Goal: Task Accomplishment & Management: Manage account settings

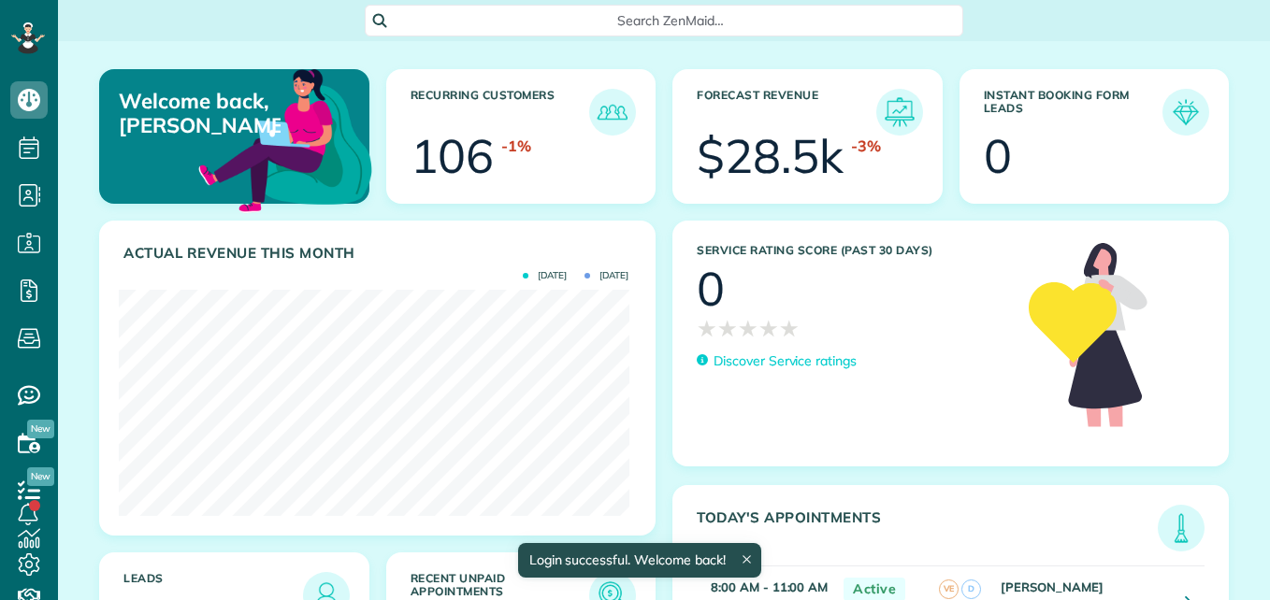
scroll to position [226, 510]
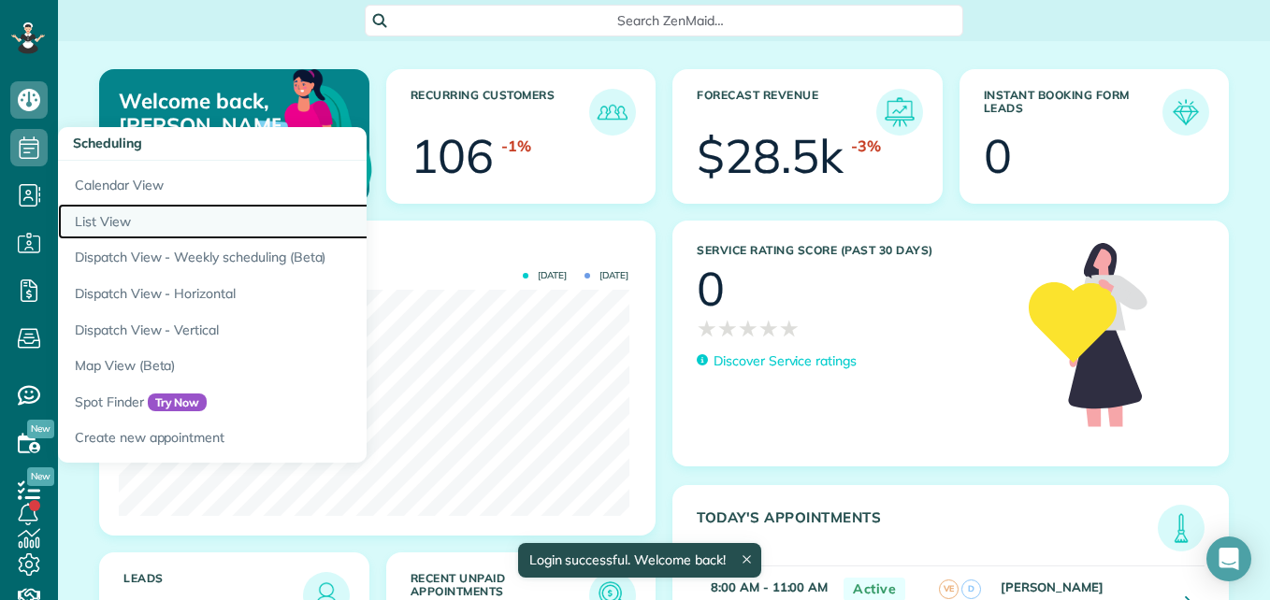
click at [113, 222] on link "List View" at bounding box center [292, 222] width 468 height 36
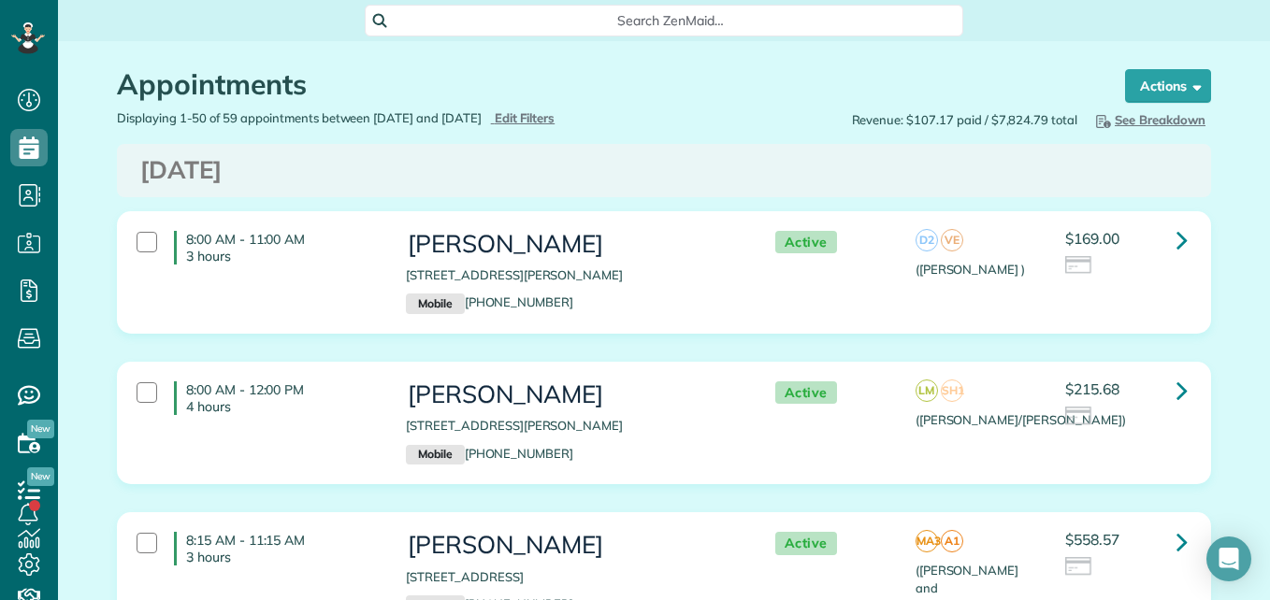
scroll to position [8, 8]
click at [25, 25] on icon at bounding box center [27, 26] width 9 height 8
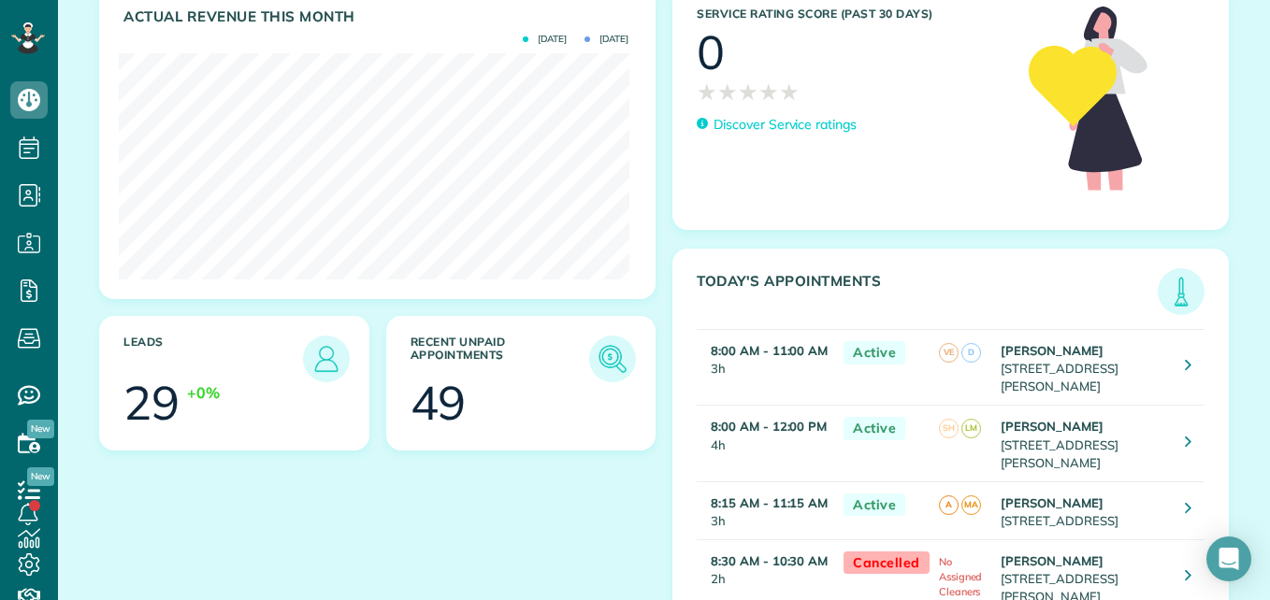
scroll to position [290, 0]
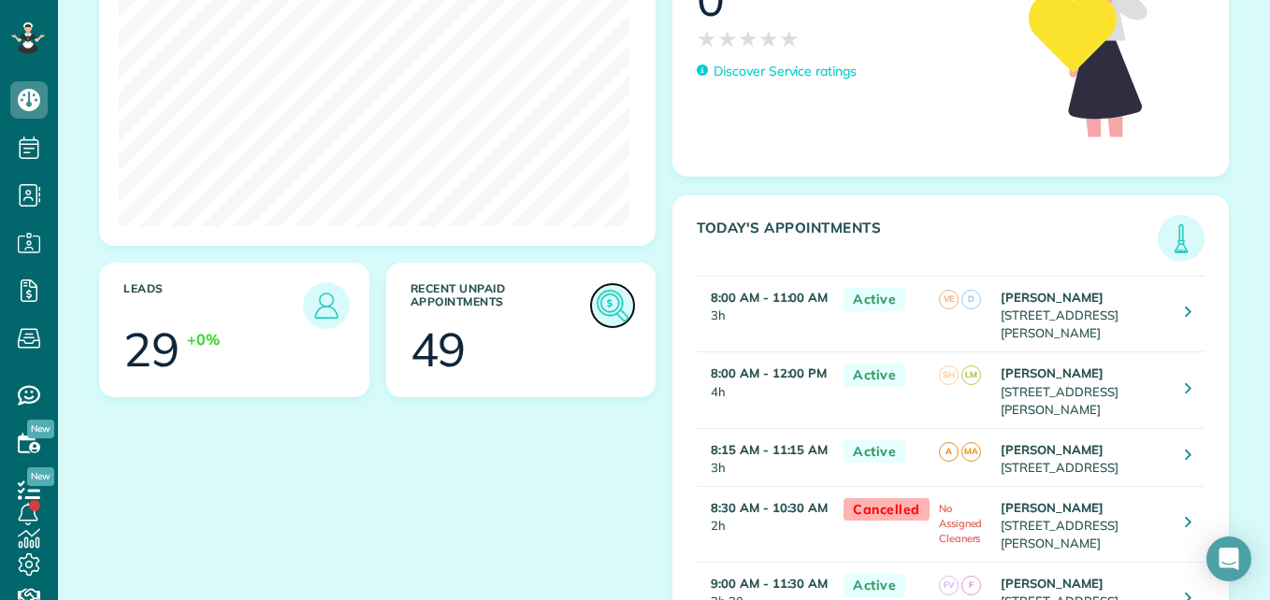
click at [596, 308] on img at bounding box center [612, 305] width 43 height 43
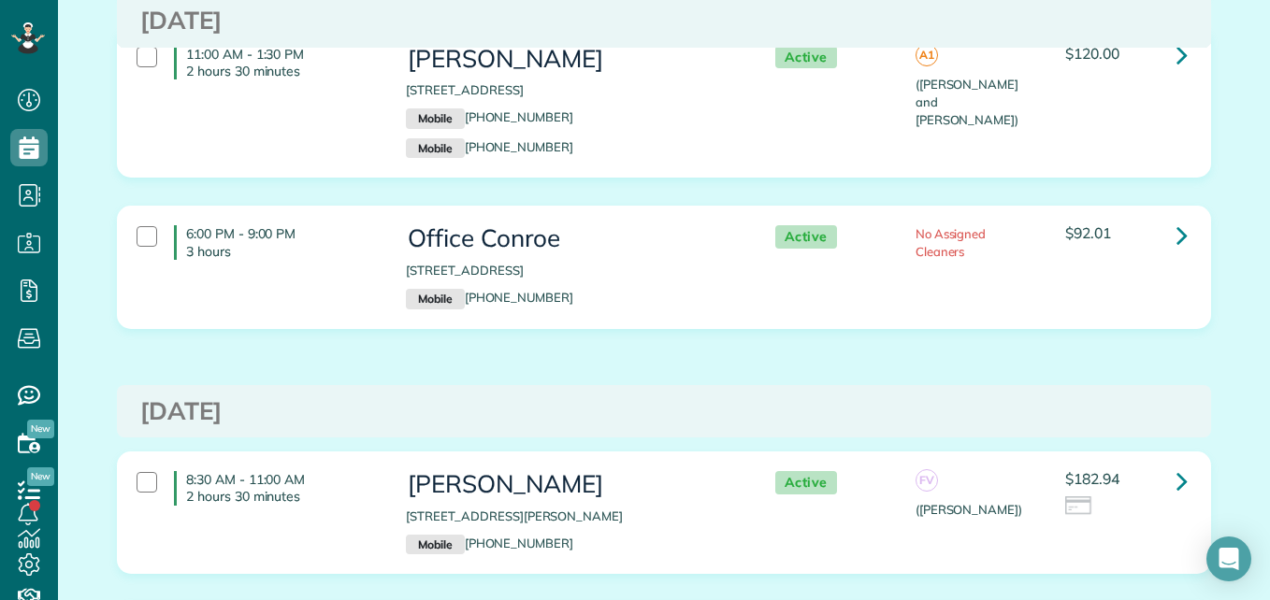
scroll to position [7967, 0]
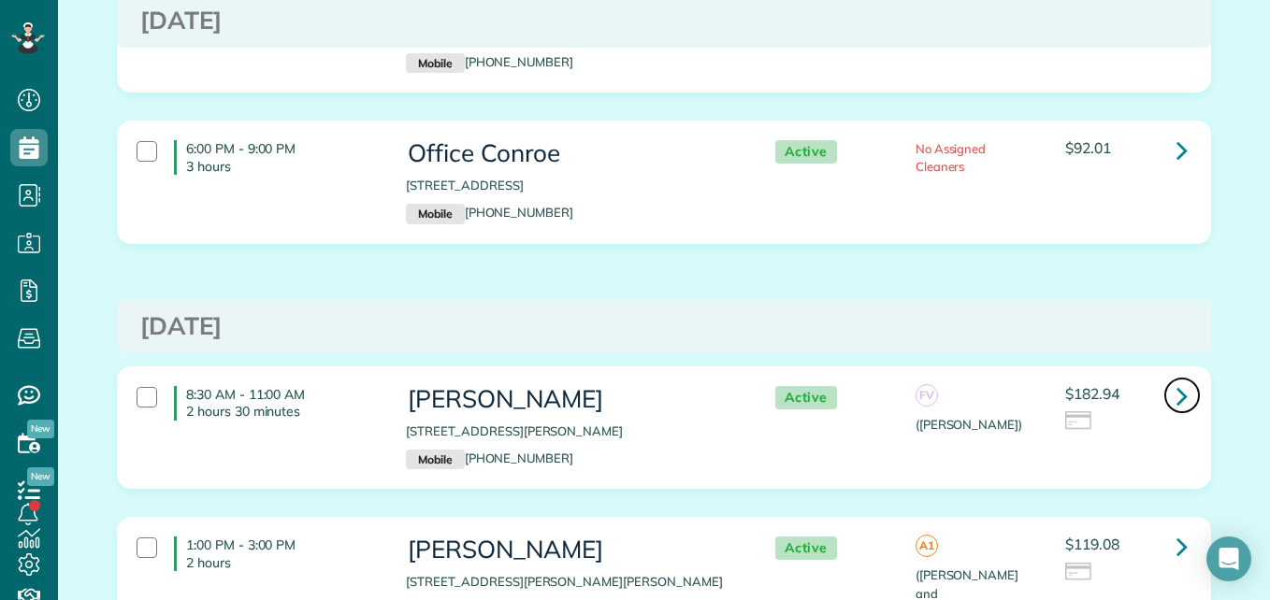
click at [1183, 377] on link at bounding box center [1181, 395] width 37 height 37
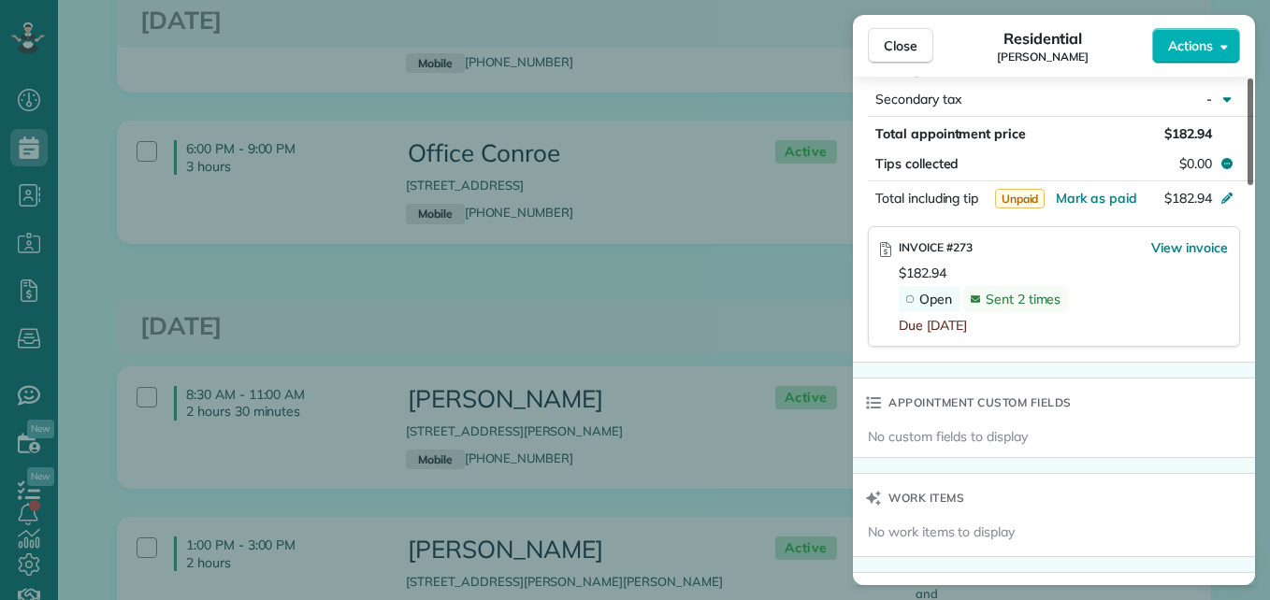
scroll to position [1091, 0]
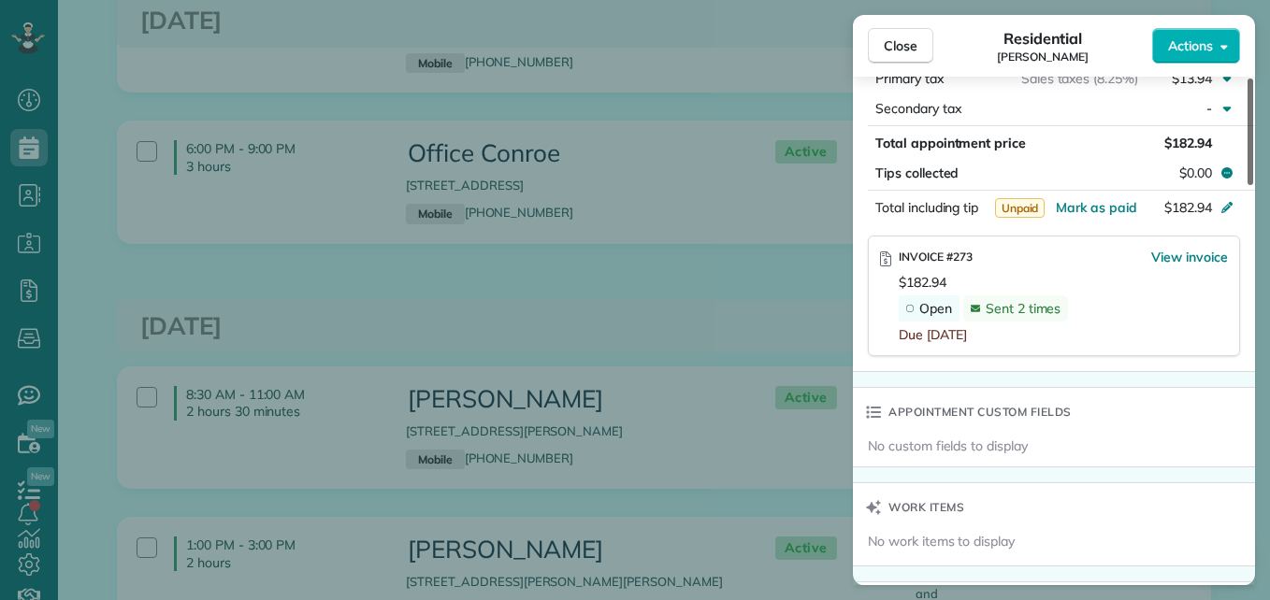
drag, startPoint x: 1253, startPoint y: 158, endPoint x: 1246, endPoint y: 386, distance: 228.3
click at [1248, 185] on div at bounding box center [1251, 132] width 6 height 107
click at [1183, 253] on span "View invoice" at bounding box center [1189, 257] width 77 height 19
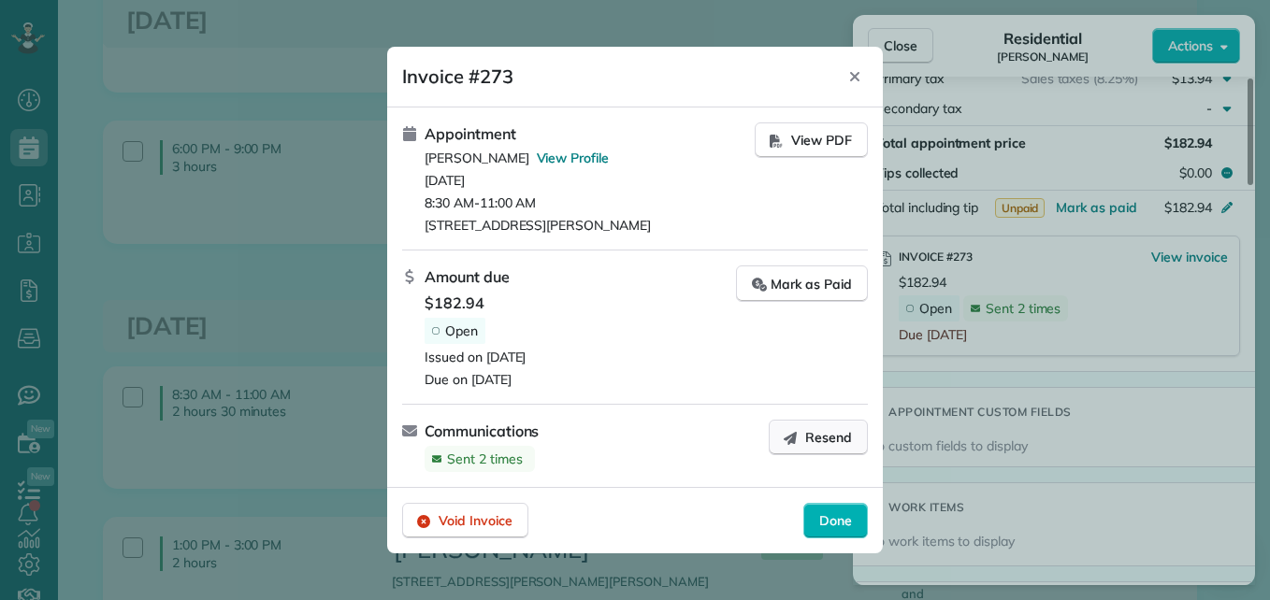
click at [835, 440] on span "Resend" at bounding box center [828, 437] width 47 height 19
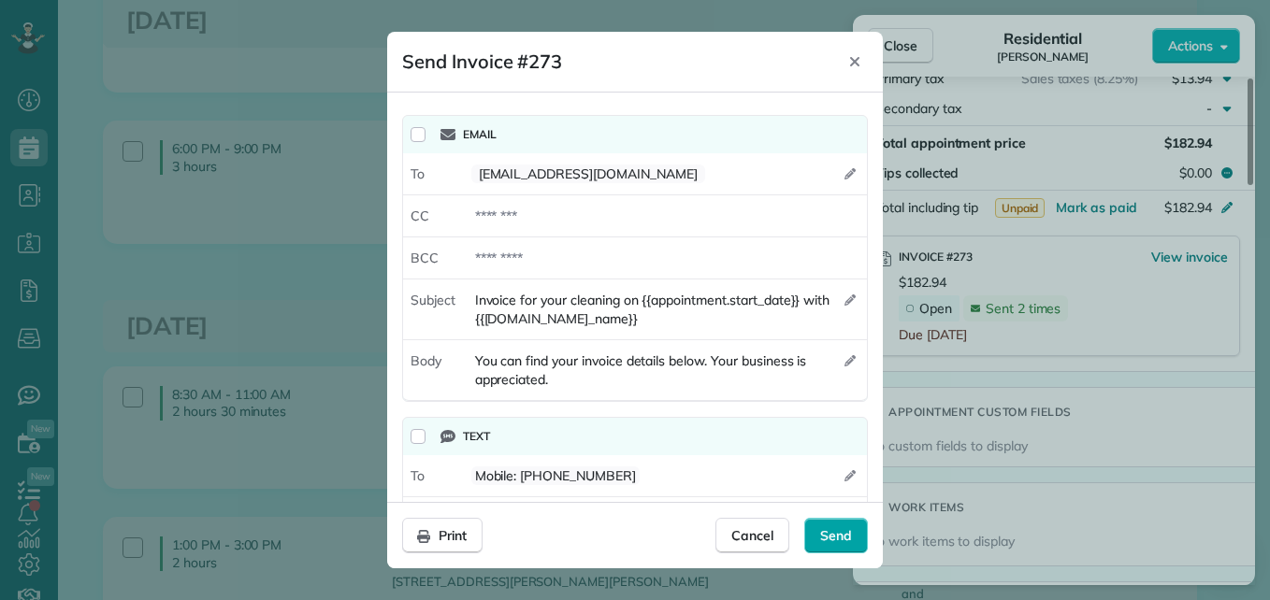
click at [838, 537] on span "Send" at bounding box center [836, 535] width 32 height 19
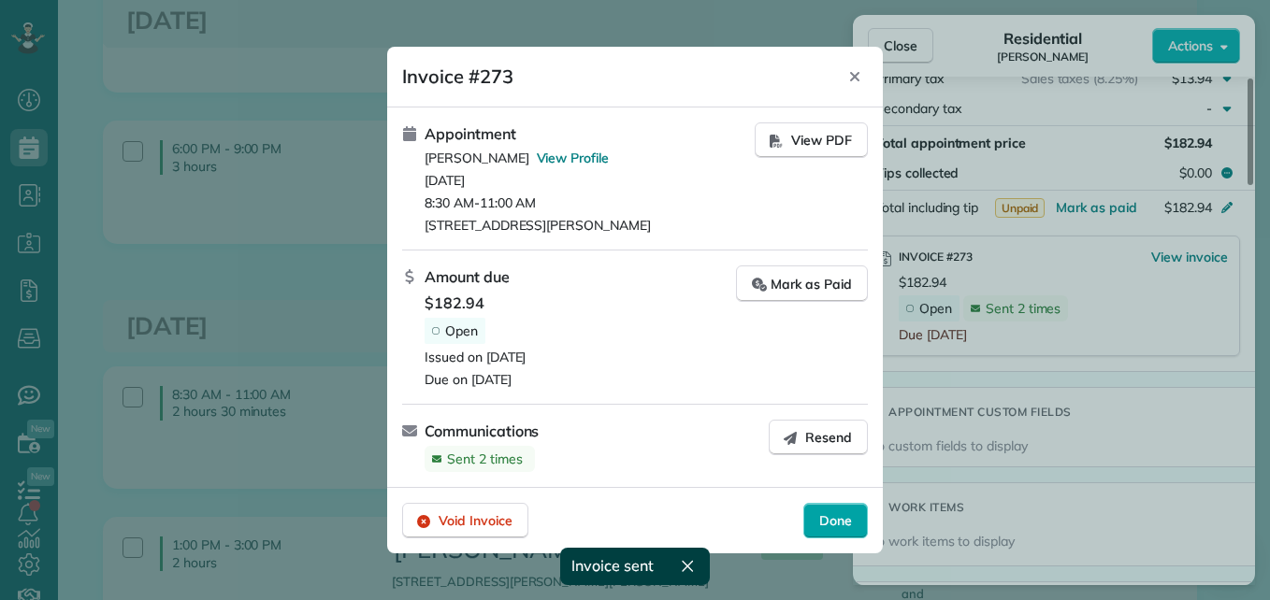
click at [839, 516] on span "Done" at bounding box center [835, 521] width 33 height 19
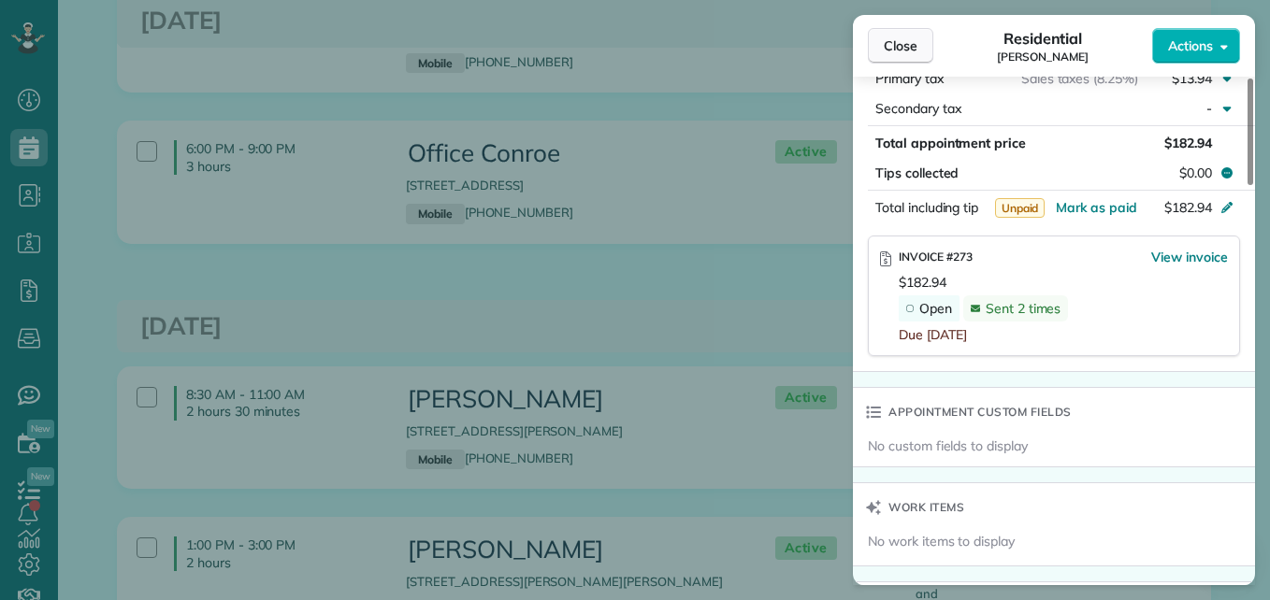
scroll to position [1080, 0]
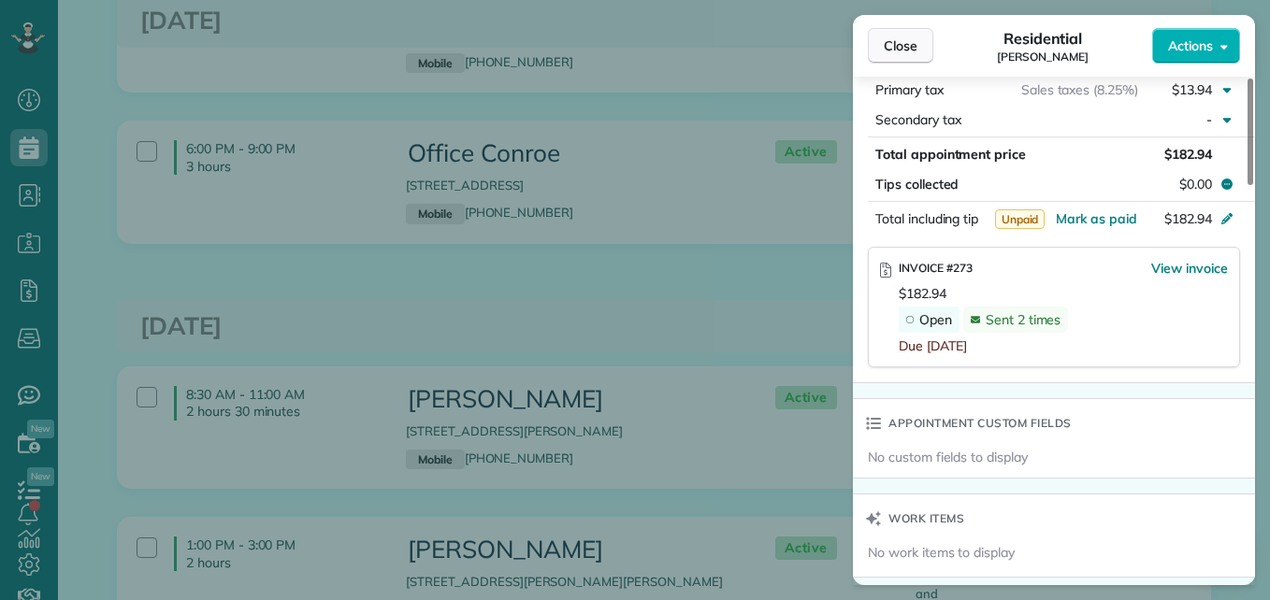
click at [888, 50] on span "Close" at bounding box center [901, 45] width 34 height 19
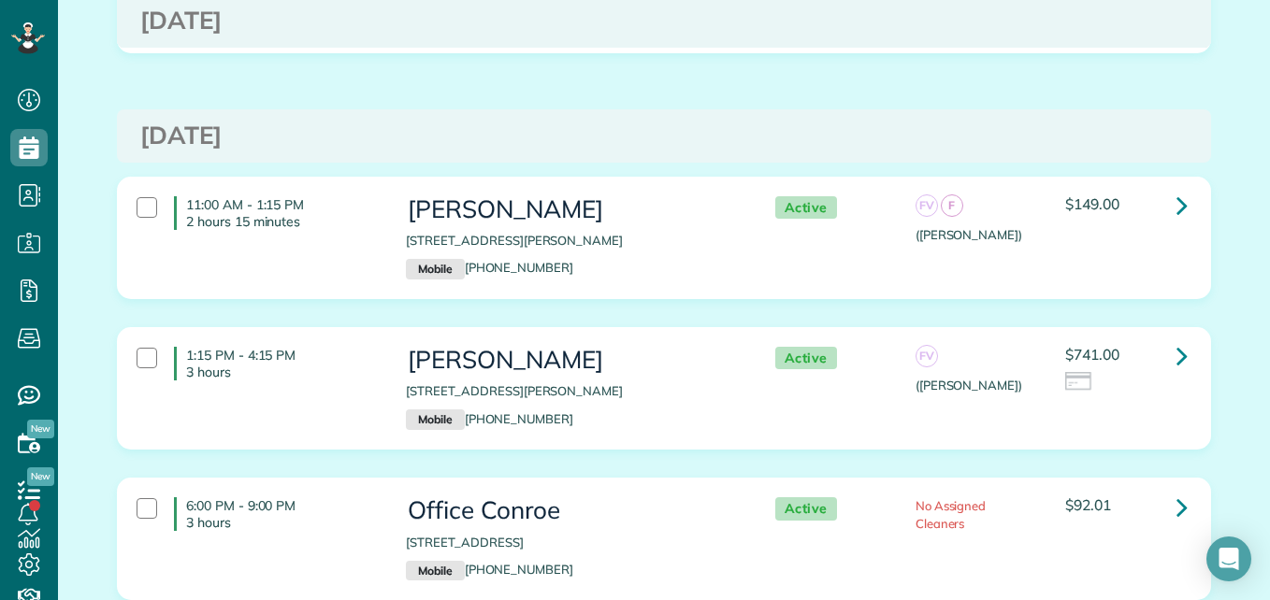
scroll to position [5791, 0]
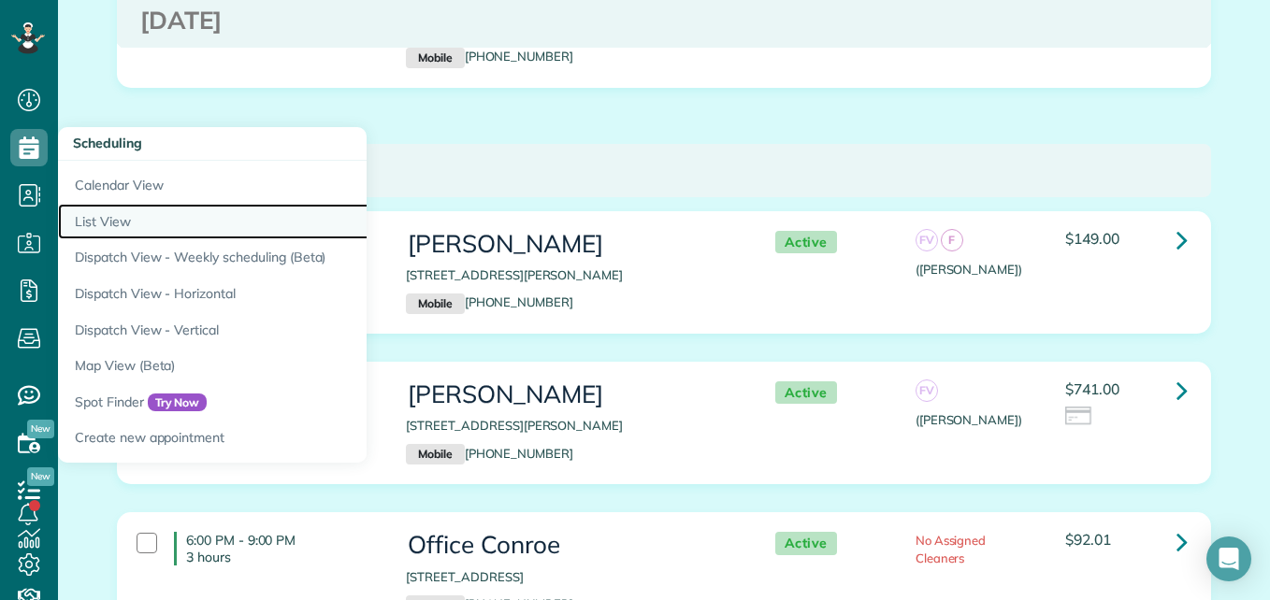
click at [115, 218] on link "List View" at bounding box center [292, 222] width 468 height 36
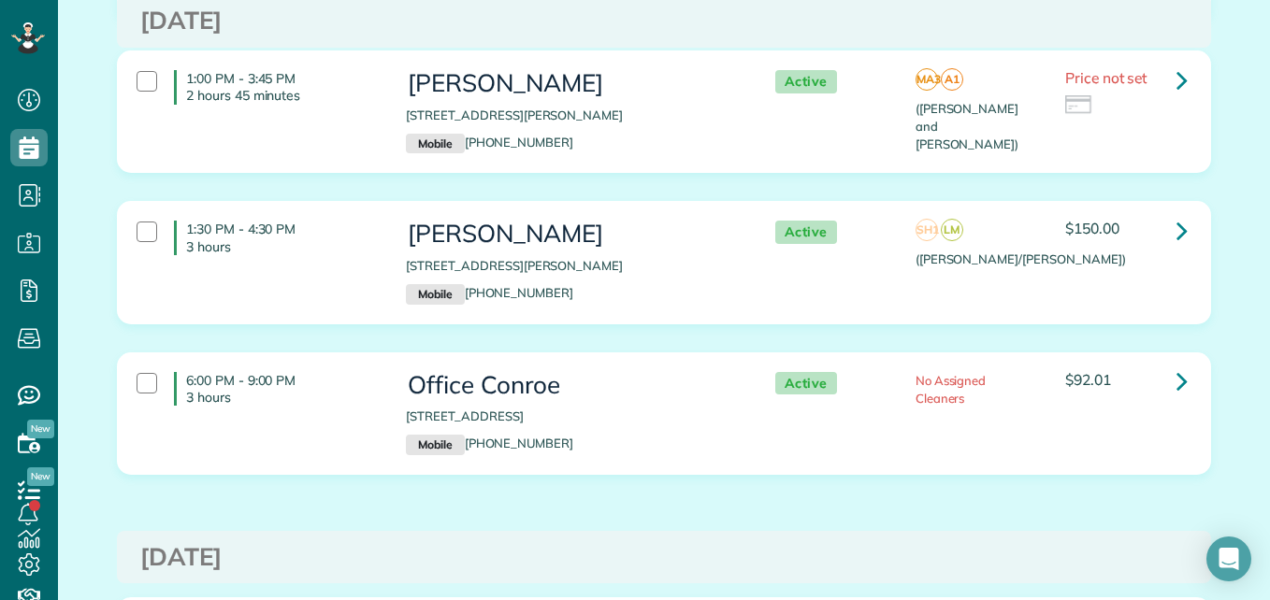
scroll to position [1359, 0]
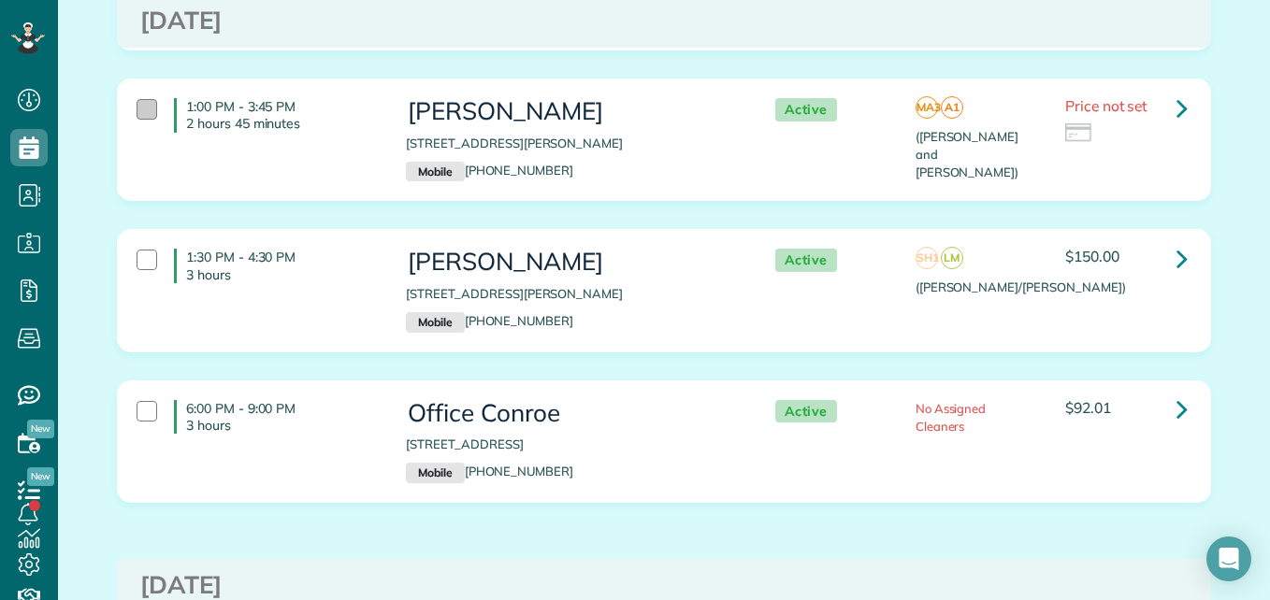
click at [148, 99] on div at bounding box center [147, 109] width 21 height 21
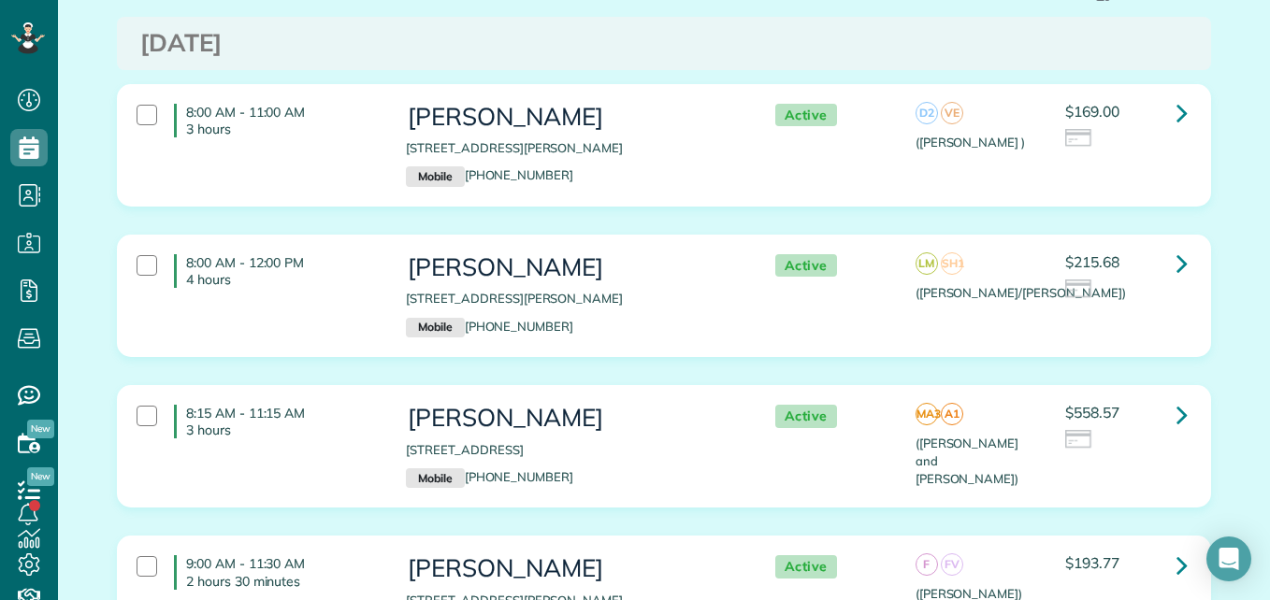
scroll to position [42, 0]
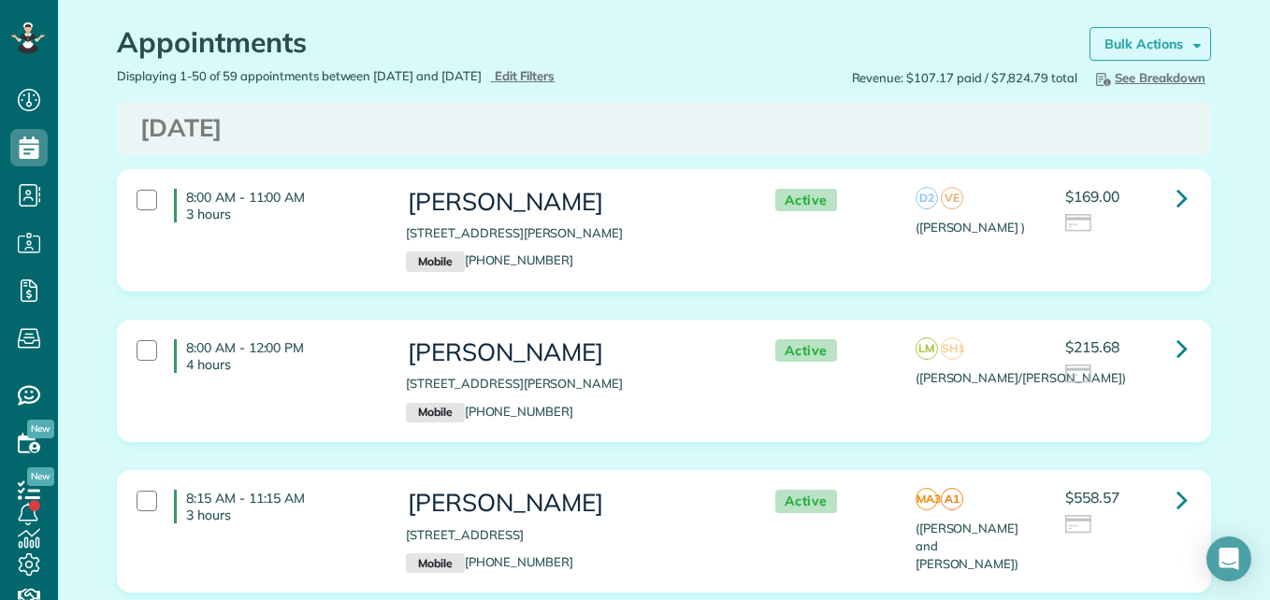
click at [1133, 45] on strong "Bulk Actions" at bounding box center [1143, 44] width 79 height 17
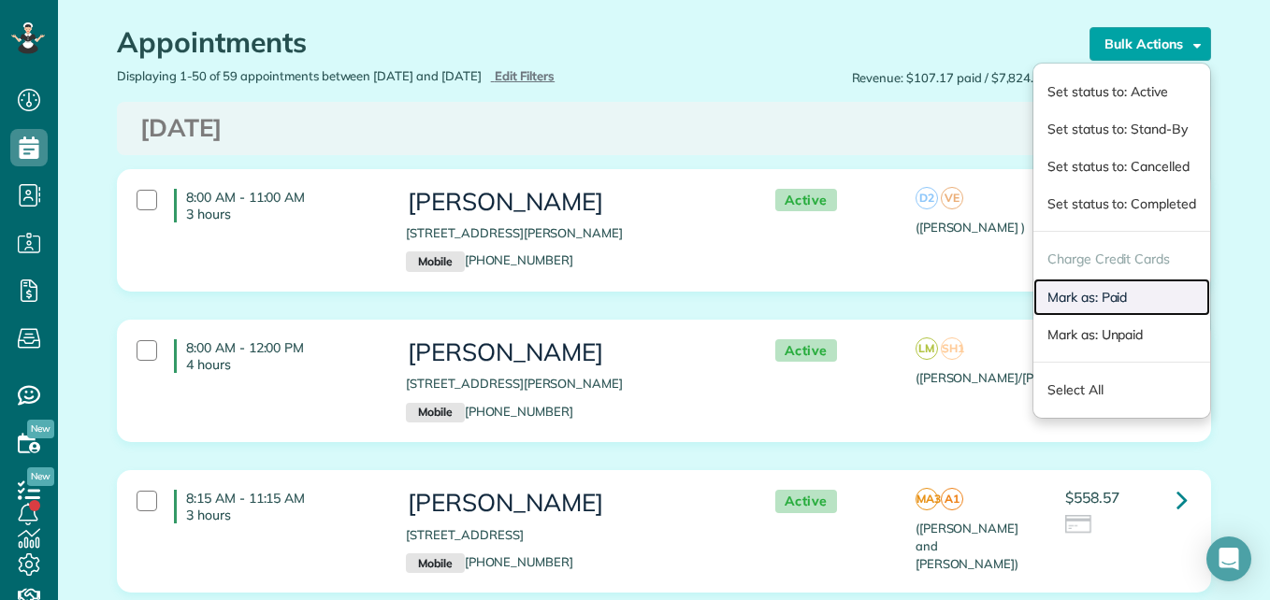
click at [1095, 296] on link "Mark as: Paid" at bounding box center [1121, 297] width 177 height 37
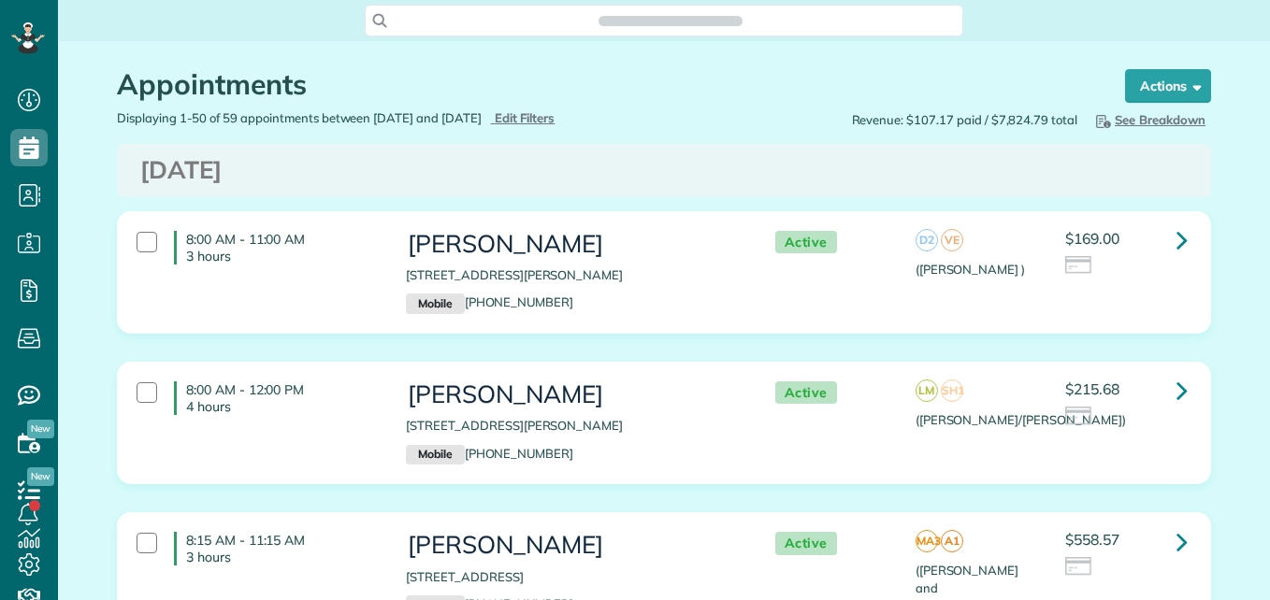
scroll to position [8, 8]
click at [1142, 216] on div "8:00 AM - 11:00 AM 3 hours [PERSON_NAME] [STREET_ADDRESS][PERSON_NAME] Mobile […" at bounding box center [664, 272] width 1092 height 121
